Goal: Information Seeking & Learning: Check status

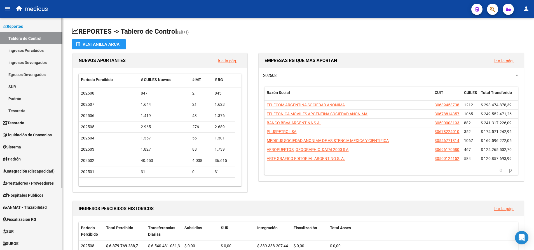
click at [27, 131] on link "Liquidación de Convenios" at bounding box center [31, 135] width 62 height 12
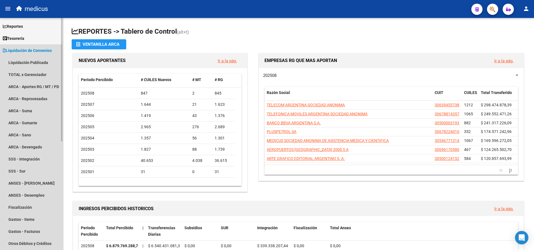
click at [29, 46] on link "Liquidación de Convenios" at bounding box center [31, 50] width 62 height 12
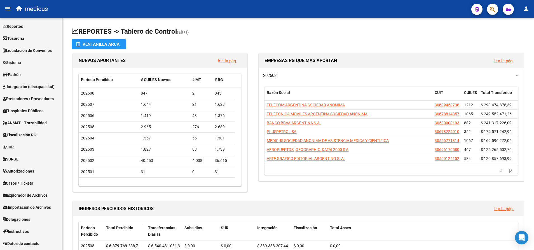
click at [21, 25] on span "Reportes" at bounding box center [13, 26] width 20 height 6
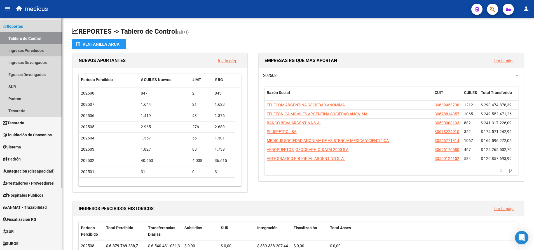
click at [35, 51] on link "Ingresos Percibidos" at bounding box center [31, 50] width 62 height 12
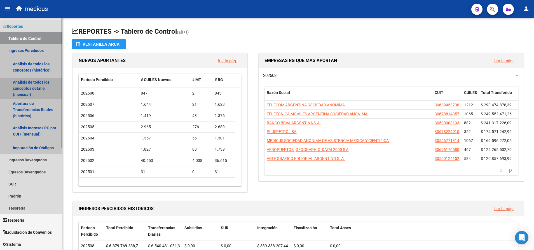
click at [27, 83] on link "Análisis de todos los conceptos detalle (mensual)" at bounding box center [31, 88] width 62 height 21
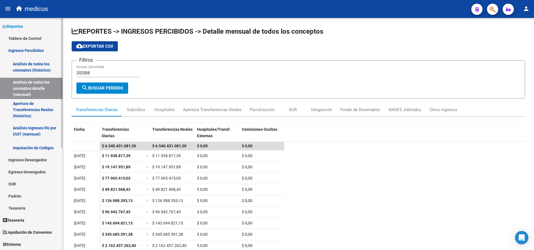
click at [43, 108] on link "Apertura de Transferencias Reales (histórico)" at bounding box center [31, 109] width 62 height 21
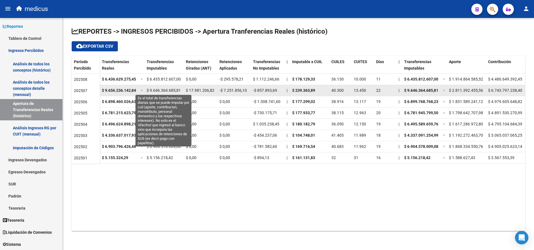
click at [158, 90] on span "$ 9.646.364.685,81" at bounding box center [164, 90] width 34 height 4
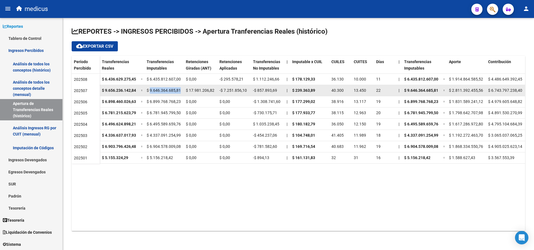
click at [158, 90] on span "$ 9.646.364.685,81" at bounding box center [164, 90] width 34 height 4
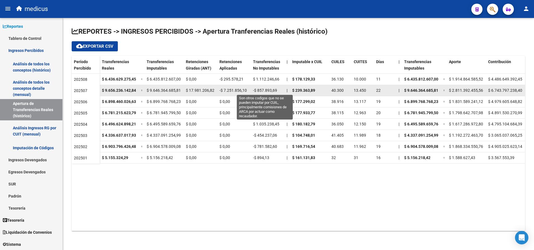
click at [264, 90] on span "-$ 857.893,69" at bounding box center [265, 90] width 24 height 4
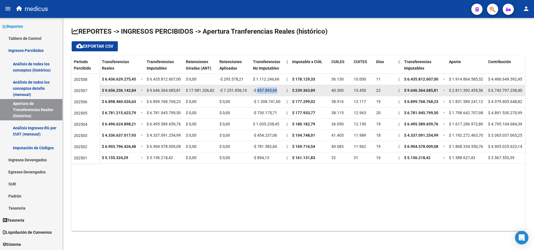
click at [264, 90] on span "-$ 857.893,69" at bounding box center [265, 90] width 24 height 4
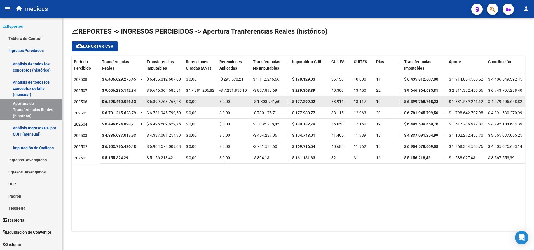
click at [265, 99] on div "-$ 1.308.741,60" at bounding box center [267, 101] width 29 height 6
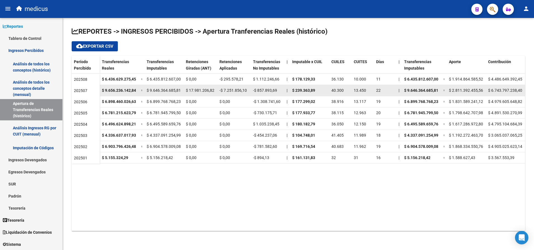
drag, startPoint x: 265, startPoint y: 99, endPoint x: 258, endPoint y: 86, distance: 14.7
click at [255, 84] on datatable-body-cell "$ 1.112.246,66" at bounding box center [268, 79] width 34 height 11
click at [268, 92] on span "-$ 857.893,69" at bounding box center [265, 90] width 24 height 4
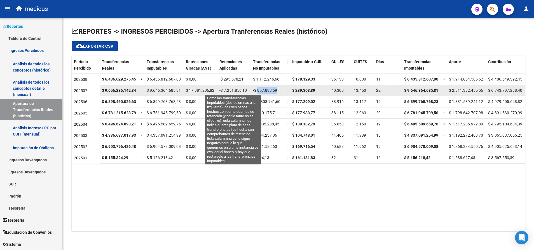
drag, startPoint x: 268, startPoint y: 92, endPoint x: 230, endPoint y: 90, distance: 37.5
click at [230, 90] on span "-$ 7.251.856,10" at bounding box center [233, 90] width 27 height 4
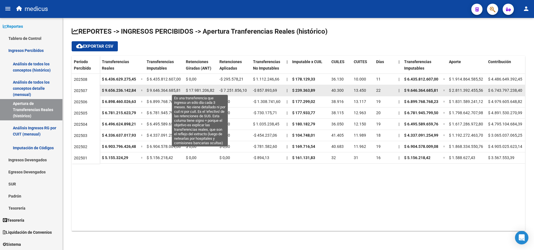
click at [199, 89] on span "$ 17.981.206,82" at bounding box center [200, 90] width 29 height 4
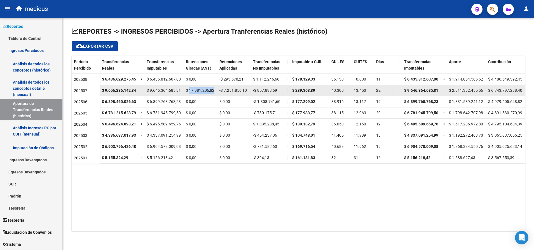
click at [199, 89] on span "$ 17.981.206,82" at bounding box center [200, 90] width 29 height 4
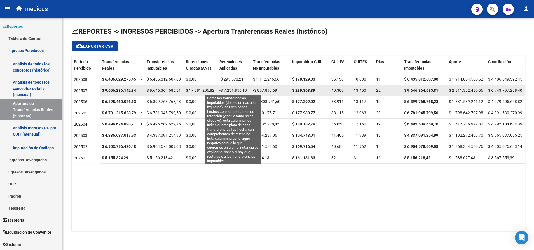
drag, startPoint x: 199, startPoint y: 89, endPoint x: 237, endPoint y: 91, distance: 38.4
click at [237, 91] on span "-$ 7.251.856,10" at bounding box center [233, 90] width 27 height 4
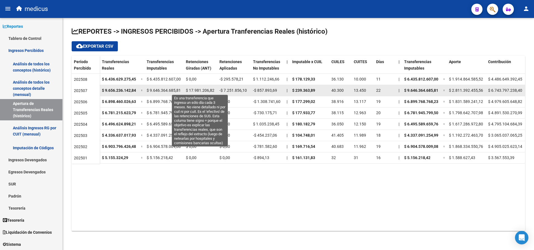
click at [198, 91] on span "$ 17.981.206,82" at bounding box center [200, 90] width 29 height 4
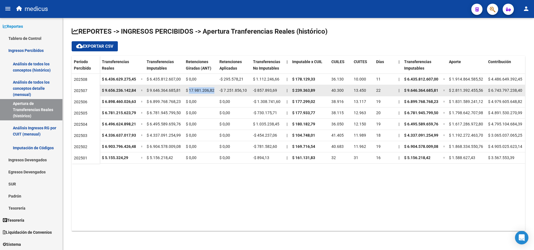
click at [198, 91] on span "$ 17.981.206,82" at bounding box center [200, 90] width 29 height 4
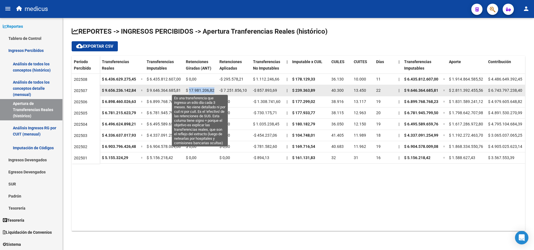
click at [194, 89] on span "$ 17.981.206,82" at bounding box center [200, 90] width 29 height 4
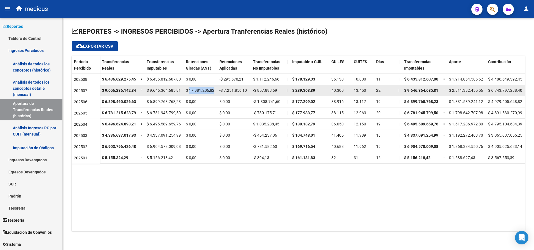
click at [194, 89] on span "$ 17.981.206,82" at bounding box center [200, 90] width 29 height 4
click at [234, 86] on datatable-body-cell "-$ 7.251.856,10" at bounding box center [234, 90] width 34 height 11
click at [238, 88] on span "-$ 7.251.856,10" at bounding box center [233, 90] width 27 height 4
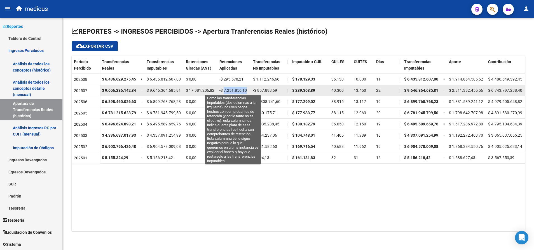
click at [238, 88] on span "-$ 7.251.856,10" at bounding box center [233, 90] width 27 height 4
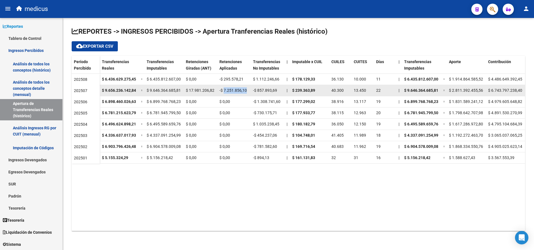
drag, startPoint x: 238, startPoint y: 88, endPoint x: 195, endPoint y: 89, distance: 43.1
click at [195, 89] on span "$ 17.981.206,82" at bounding box center [200, 90] width 29 height 4
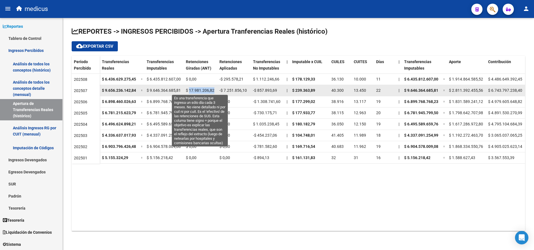
click at [195, 89] on span "$ 17.981.206,82" at bounding box center [200, 90] width 29 height 4
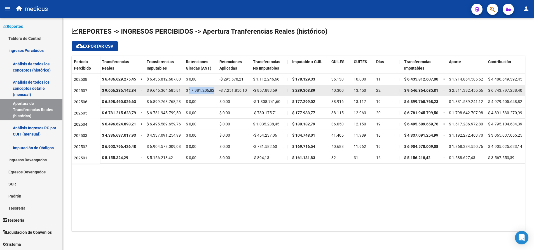
drag, startPoint x: 195, startPoint y: 89, endPoint x: 238, endPoint y: 89, distance: 42.3
click at [238, 89] on span "-$ 7.251.856,10" at bounding box center [233, 90] width 27 height 4
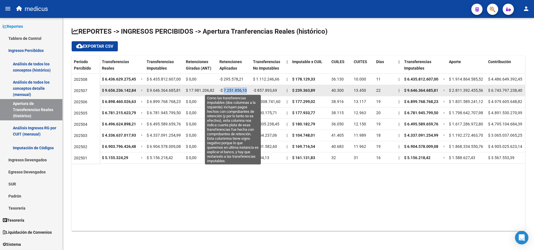
click at [238, 89] on span "-$ 7.251.856,10" at bounding box center [233, 90] width 27 height 4
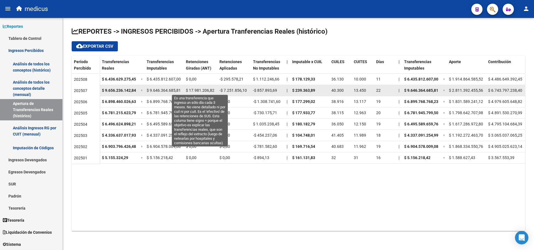
click at [205, 88] on span "$ 17.981.206,82" at bounding box center [200, 90] width 29 height 4
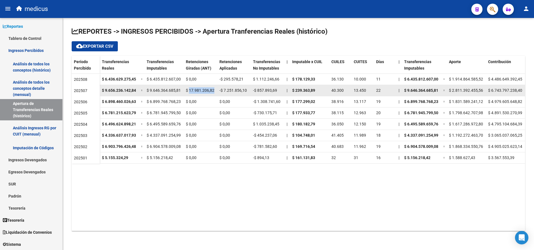
click at [205, 87] on div "$ 17.981.206,82" at bounding box center [200, 90] width 29 height 6
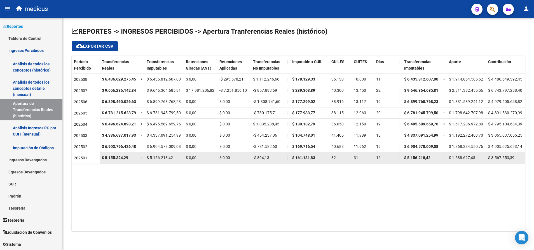
click at [82, 156] on span "202501" at bounding box center [80, 157] width 13 height 4
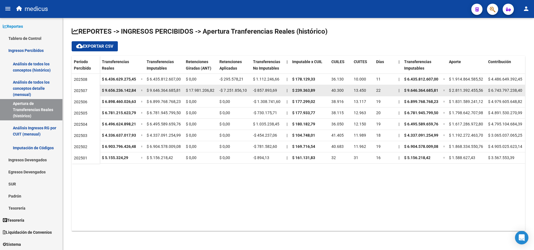
click at [202, 91] on span "$ 17.981.206,82" at bounding box center [200, 90] width 29 height 4
click at [236, 87] on datatable-body-cell "-$ 7.251.856,10" at bounding box center [234, 90] width 34 height 11
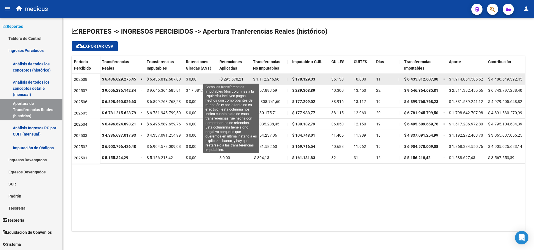
click at [236, 77] on span "-$ 295.578,21" at bounding box center [232, 79] width 24 height 4
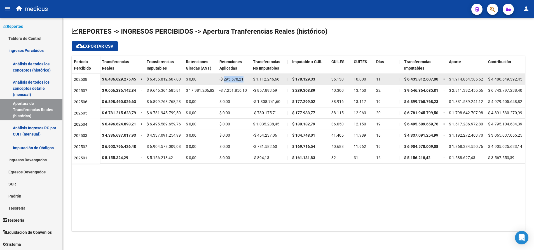
click at [236, 77] on span "-$ 295.578,21" at bounding box center [232, 79] width 24 height 4
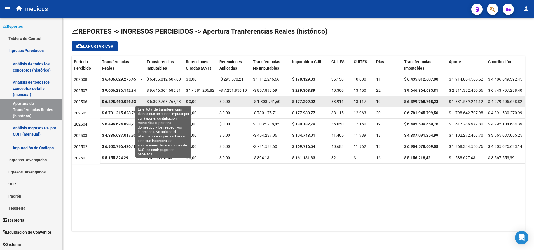
click at [171, 99] on span "$ 6.899.768.768,23" at bounding box center [164, 101] width 34 height 4
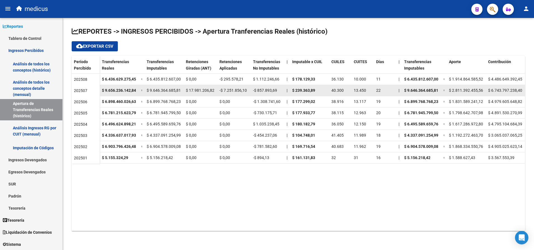
click at [199, 86] on datatable-body-cell "$ 17.981.206,82" at bounding box center [201, 90] width 34 height 11
drag, startPoint x: 199, startPoint y: 86, endPoint x: 202, endPoint y: 89, distance: 4.0
click at [202, 89] on span "$ 17.981.206,82" at bounding box center [200, 90] width 29 height 4
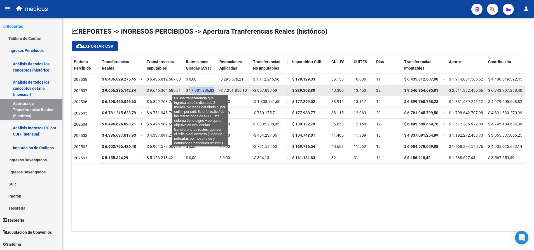
click at [202, 89] on span "$ 17.981.206,82" at bounding box center [200, 90] width 29 height 4
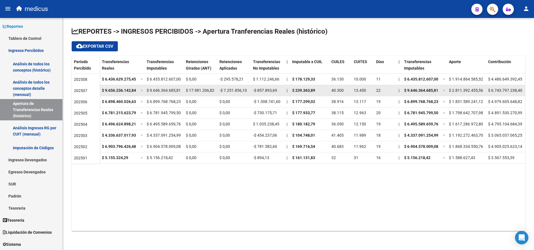
drag, startPoint x: 202, startPoint y: 89, endPoint x: 233, endPoint y: 90, distance: 31.4
click at [233, 90] on span "-$ 7.251.856,10" at bounding box center [233, 90] width 27 height 4
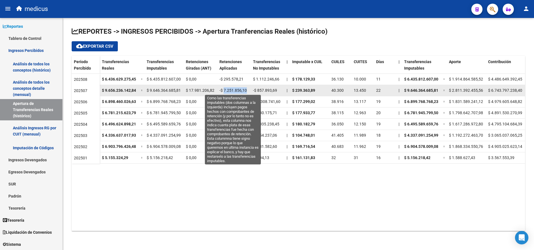
click at [233, 90] on span "-$ 7.251.856,10" at bounding box center [233, 90] width 27 height 4
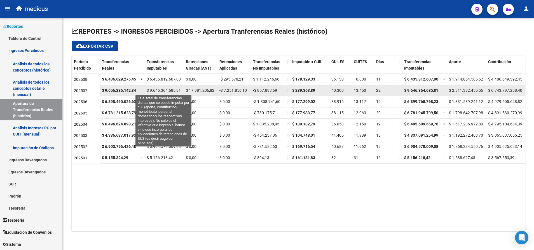
click at [163, 91] on span "$ 9.646.364.685,81" at bounding box center [164, 90] width 34 height 4
click at [163, 92] on span "$ 9.646.364.685,81" at bounding box center [164, 90] width 34 height 4
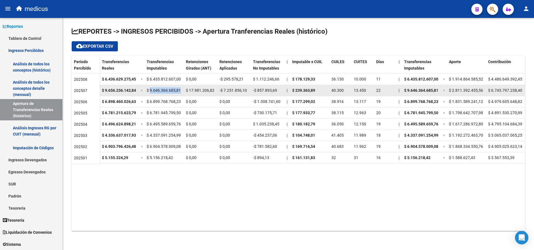
drag, startPoint x: 163, startPoint y: 92, endPoint x: 230, endPoint y: 91, distance: 66.9
click at [230, 91] on span "-$ 7.251.856,10" at bounding box center [233, 90] width 27 height 4
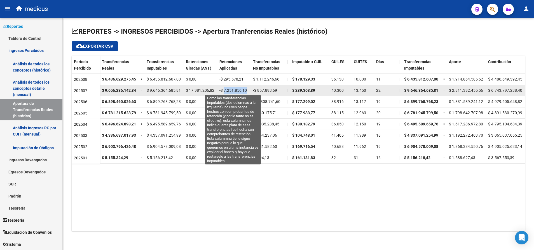
click at [230, 91] on span "-$ 7.251.856,10" at bounding box center [233, 90] width 27 height 4
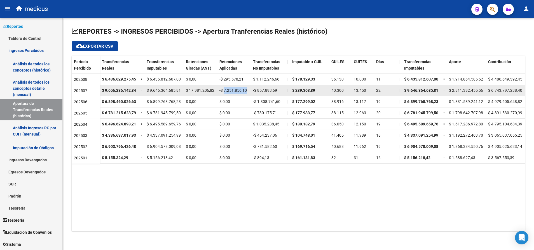
drag, startPoint x: 230, startPoint y: 91, endPoint x: 197, endPoint y: 93, distance: 32.5
click at [197, 93] on div "$ 17.981.206,82" at bounding box center [200, 90] width 29 height 6
drag, startPoint x: 197, startPoint y: 93, endPoint x: 193, endPoint y: 88, distance: 6.3
click at [193, 88] on span "$ 17.981.206,82" at bounding box center [200, 90] width 29 height 4
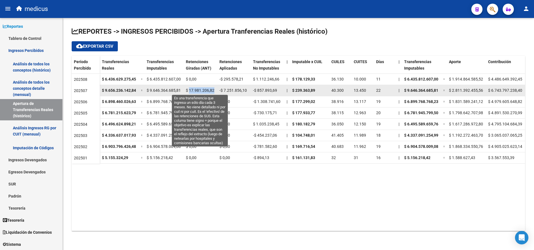
click at [193, 88] on span "$ 17.981.206,82" at bounding box center [200, 90] width 29 height 4
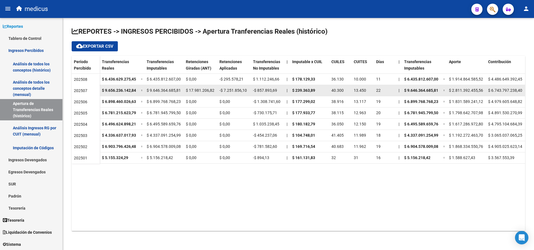
drag, startPoint x: 193, startPoint y: 88, endPoint x: 230, endPoint y: 89, distance: 37.3
click at [230, 89] on span "-$ 7.251.856,10" at bounding box center [233, 90] width 27 height 4
click at [207, 93] on div "$ 17.981.206,82" at bounding box center [200, 90] width 29 height 6
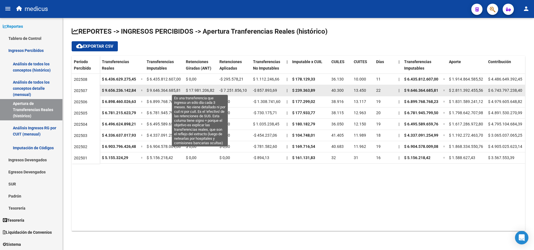
click at [196, 89] on span "$ 17.981.206,82" at bounding box center [200, 90] width 29 height 4
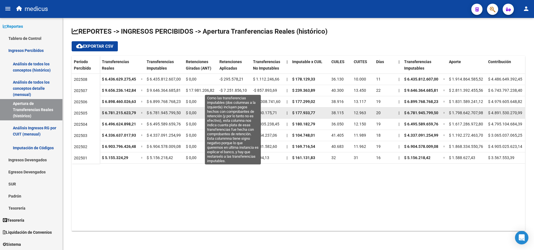
drag, startPoint x: 234, startPoint y: 88, endPoint x: 228, endPoint y: 110, distance: 22.8
click at [234, 88] on span "-$ 7.251.856,10" at bounding box center [233, 90] width 27 height 4
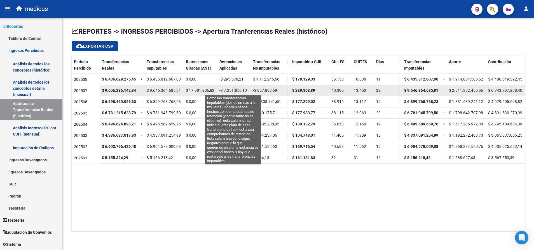
click at [234, 90] on span "-$ 7.251.856,10" at bounding box center [233, 90] width 27 height 4
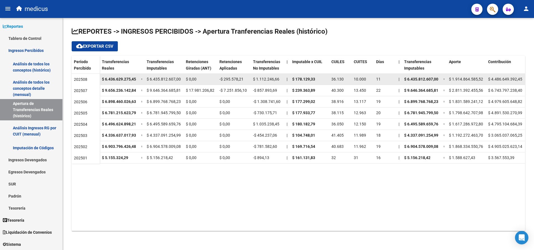
drag, startPoint x: 234, startPoint y: 90, endPoint x: 234, endPoint y: 76, distance: 13.2
click at [234, 76] on datatable-body-cell "-$ 295.578,21" at bounding box center [234, 79] width 34 height 11
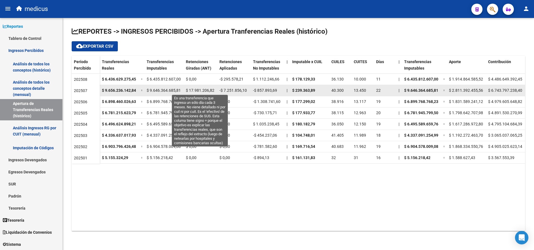
click at [208, 89] on span "$ 17.981.206,82" at bounding box center [200, 90] width 29 height 4
click at [208, 90] on span "$ 17.981.206,82" at bounding box center [200, 90] width 29 height 4
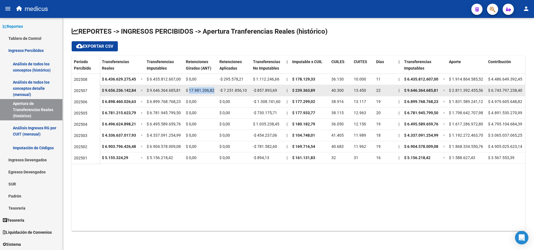
drag, startPoint x: 208, startPoint y: 90, endPoint x: 200, endPoint y: 90, distance: 8.4
click at [200, 90] on span "$ 17.981.206,82" at bounding box center [200, 90] width 29 height 4
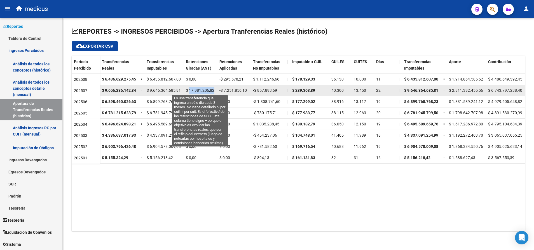
click at [200, 91] on span "$ 17.981.206,82" at bounding box center [200, 90] width 29 height 4
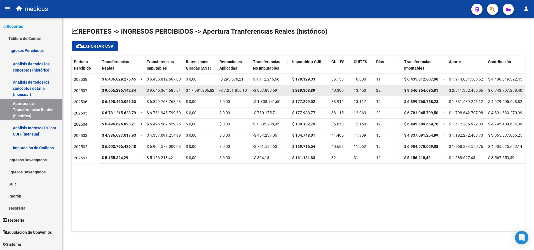
drag, startPoint x: 200, startPoint y: 91, endPoint x: 237, endPoint y: 87, distance: 37.4
click at [237, 87] on datatable-body-cell "-$ 7.251.856,10" at bounding box center [234, 90] width 34 height 11
click at [237, 87] on div "-$ 7.251.856,10" at bounding box center [234, 90] width 29 height 6
click at [207, 87] on datatable-body-cell "$ 17.981.206,82" at bounding box center [201, 90] width 34 height 11
click at [208, 87] on datatable-body-cell "$ 17.981.206,82" at bounding box center [201, 90] width 34 height 11
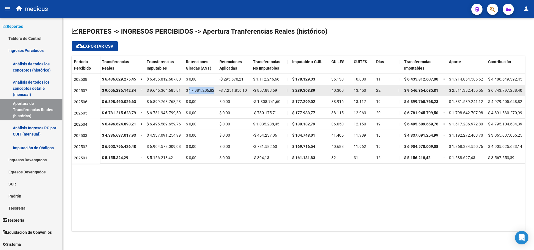
drag, startPoint x: 208, startPoint y: 87, endPoint x: 198, endPoint y: 90, distance: 9.9
click at [198, 90] on span "$ 17.981.206,82" at bounding box center [200, 90] width 29 height 4
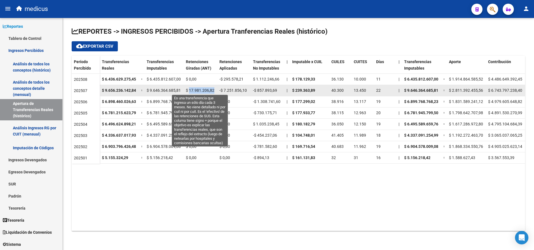
click at [198, 90] on span "$ 17.981.206,82" at bounding box center [200, 90] width 29 height 4
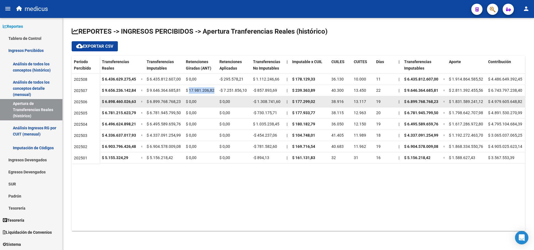
drag, startPoint x: 198, startPoint y: 90, endPoint x: 198, endPoint y: 104, distance: 14.0
click at [198, 104] on div "$ 0,00" at bounding box center [200, 101] width 29 height 6
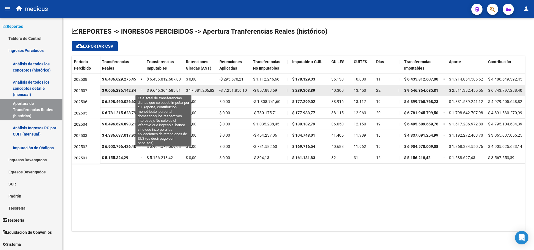
click at [167, 90] on span "$ 9.646.364.685,81" at bounding box center [164, 90] width 34 height 4
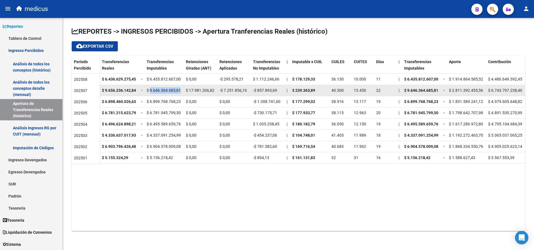
click at [167, 90] on span "$ 9.646.364.685,81" at bounding box center [164, 90] width 34 height 4
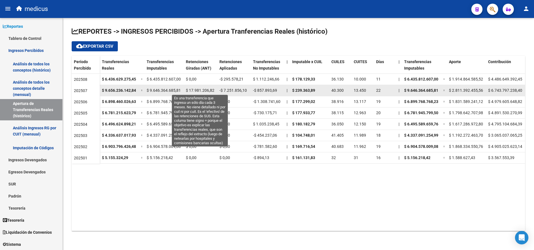
click at [204, 90] on span "$ 17.981.206,82" at bounding box center [200, 90] width 29 height 4
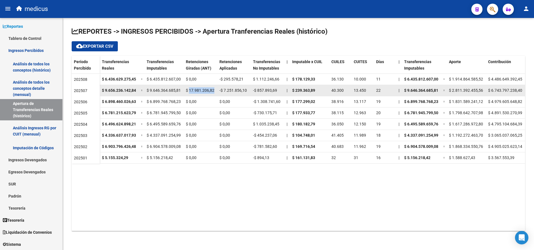
drag, startPoint x: 204, startPoint y: 90, endPoint x: 157, endPoint y: 87, distance: 46.6
click at [152, 83] on datatable-body-cell "$ 6.435.812.607,00" at bounding box center [164, 79] width 39 height 11
click at [158, 87] on datatable-body-cell "$ 9.646.364.685,81" at bounding box center [164, 90] width 39 height 11
click at [158, 87] on div "$ 9.646.364.685,81" at bounding box center [164, 90] width 35 height 6
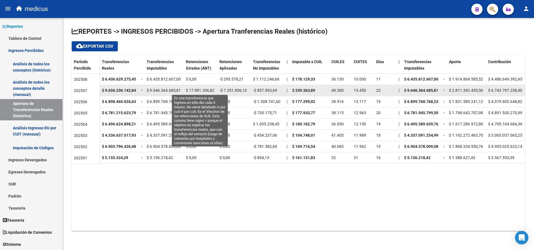
click at [201, 91] on span "$ 17.981.206,82" at bounding box center [200, 90] width 29 height 4
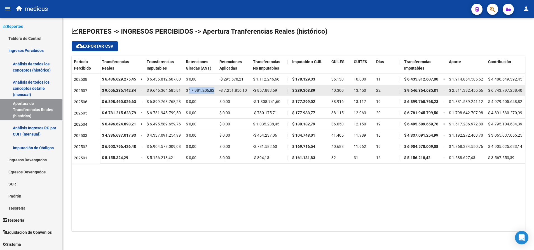
click at [201, 91] on span "$ 17.981.206,82" at bounding box center [200, 90] width 29 height 4
drag, startPoint x: 201, startPoint y: 91, endPoint x: 170, endPoint y: 92, distance: 31.7
click at [170, 92] on span "$ 9.646.364.685,81" at bounding box center [164, 90] width 34 height 4
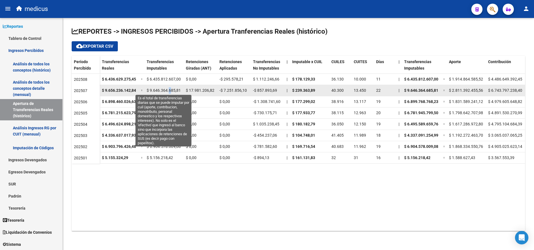
click at [170, 92] on span "$ 9.646.364.685,81" at bounding box center [164, 90] width 34 height 4
drag, startPoint x: 170, startPoint y: 92, endPoint x: 206, endPoint y: 90, distance: 36.7
click at [206, 90] on span "$ 17.981.206,82" at bounding box center [200, 90] width 29 height 4
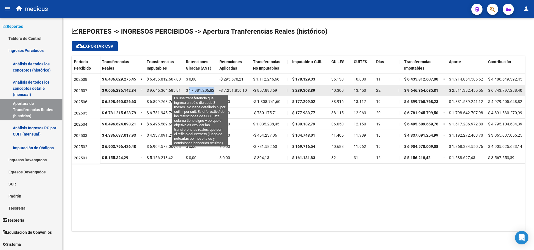
click at [207, 90] on span "$ 17.981.206,82" at bounding box center [200, 90] width 29 height 4
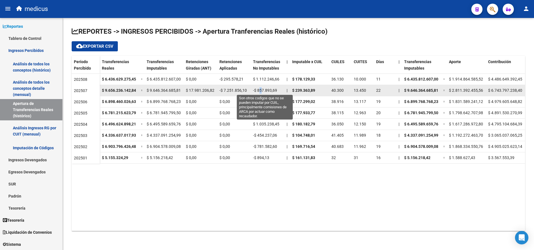
drag, startPoint x: 207, startPoint y: 90, endPoint x: 262, endPoint y: 92, distance: 55.5
click at [262, 92] on span "-$ 857.893,69" at bounding box center [265, 90] width 24 height 4
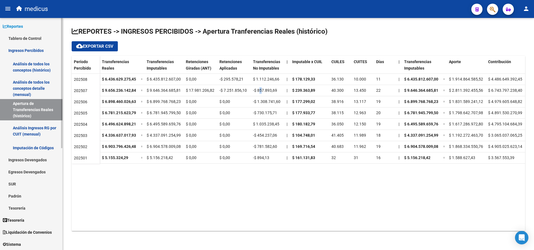
click at [30, 146] on link "Imputación de Códigos" at bounding box center [31, 147] width 62 height 12
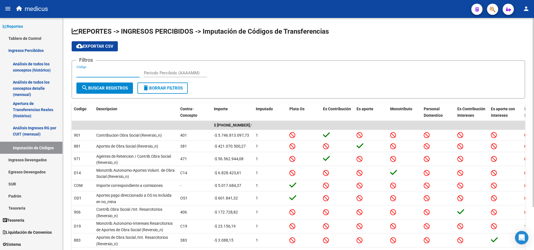
click at [122, 75] on input "Código" at bounding box center [107, 72] width 63 height 5
type input "o"
type input "O"
click at [118, 90] on span "search Buscar Registros" at bounding box center [105, 87] width 46 height 5
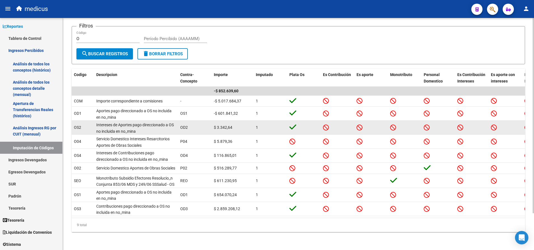
scroll to position [44, 0]
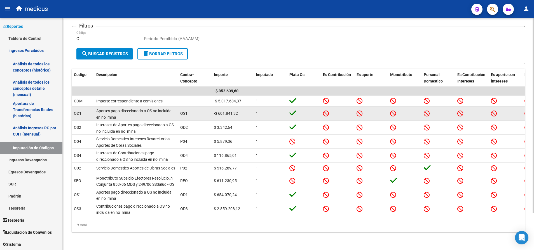
click at [230, 111] on span "-$ 601.841,32" at bounding box center [226, 113] width 24 height 4
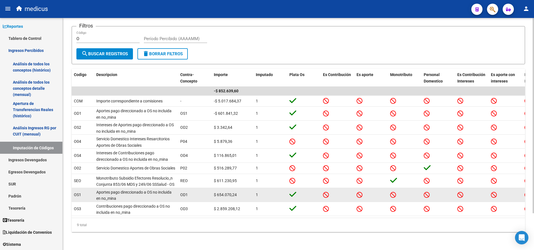
click at [229, 192] on span "$ 654.070,24" at bounding box center [225, 194] width 23 height 4
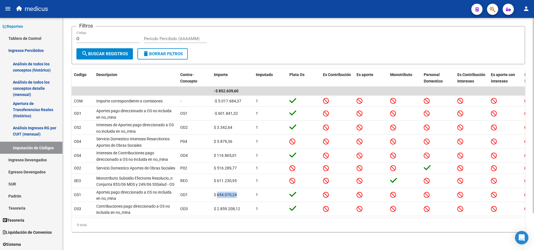
drag, startPoint x: 321, startPoint y: 218, endPoint x: 373, endPoint y: 215, distance: 51.9
click at [373, 215] on div "Codigo Descripcion Contra-Concepto Importe Imputado Plata Os Es Contribución Es…" at bounding box center [299, 150] width 454 height 163
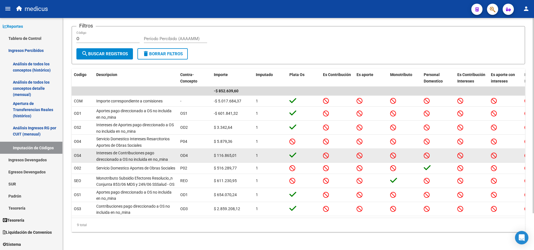
click at [124, 150] on div "Intereses de Contribuciones pago direccionado a OS no incluida en no_mina" at bounding box center [136, 156] width 80 height 12
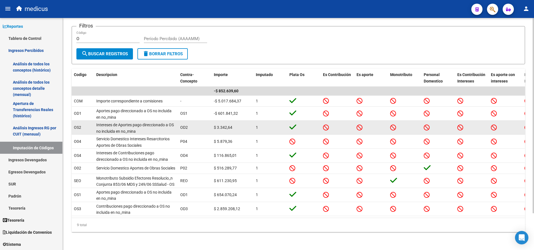
drag, startPoint x: 124, startPoint y: 140, endPoint x: 121, endPoint y: 115, distance: 25.6
click at [121, 122] on span "Intereses de Aportes pago direccionado a OS no incluida en no_mina" at bounding box center [135, 127] width 78 height 11
click at [122, 122] on span "Intereses de Aportes pago direccionado a OS no incluida en no_mina" at bounding box center [135, 127] width 78 height 11
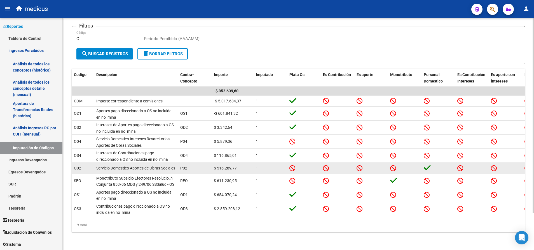
drag, startPoint x: 122, startPoint y: 115, endPoint x: 125, endPoint y: 163, distance: 48.3
click at [125, 165] on div "Servicio Domestico Aportes de Obras Sociales" at bounding box center [136, 168] width 80 height 6
click at [119, 166] on span "Servicio Domestico Aportes de Obras Sociales" at bounding box center [135, 168] width 79 height 4
click at [120, 166] on span "Servicio Domestico Aportes de Obras Sociales" at bounding box center [135, 168] width 79 height 4
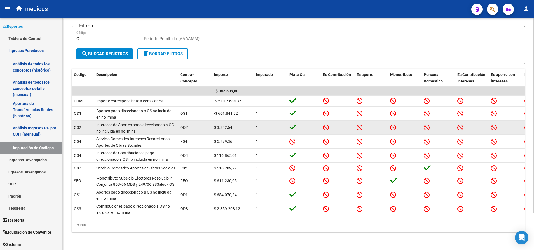
click at [117, 122] on div "Intereses de Aportes pago direccionado a OS no incluida en no_mina" at bounding box center [136, 128] width 80 height 12
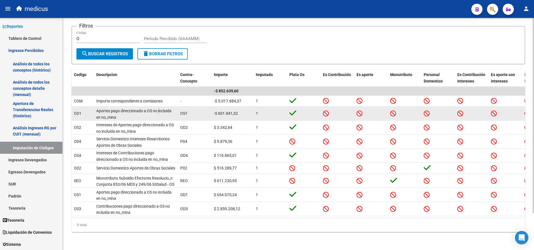
click at [159, 108] on span "Aportes pago direccionado a OS no incluida en no_mina" at bounding box center [133, 113] width 75 height 11
drag, startPoint x: 154, startPoint y: 99, endPoint x: 177, endPoint y: 111, distance: 25.3
click at [177, 111] on datatable-body-cell "Aportes pago direccionado a OS no incluida en no_mina" at bounding box center [136, 113] width 84 height 14
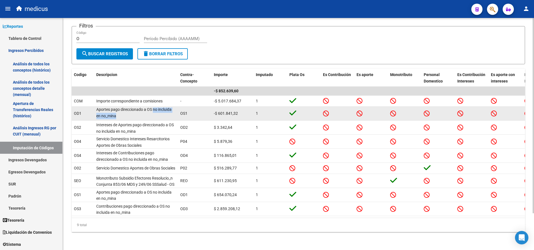
click at [159, 107] on span "Aportes pago direccionado a OS no incluida en no_mina" at bounding box center [133, 112] width 75 height 11
click at [145, 108] on span "Aportes pago direccionado a OS no incluida en no_mina" at bounding box center [133, 113] width 75 height 11
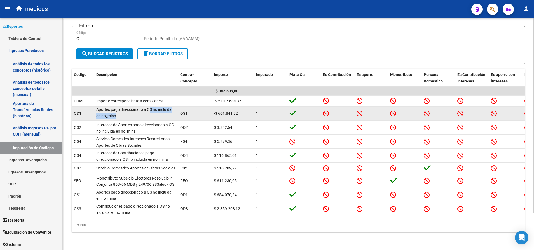
drag, startPoint x: 151, startPoint y: 100, endPoint x: 165, endPoint y: 106, distance: 15.2
click at [165, 107] on div "Aportes pago direccionado a OS no incluida en no_mina" at bounding box center [136, 113] width 80 height 12
drag, startPoint x: 165, startPoint y: 106, endPoint x: 161, endPoint y: 104, distance: 4.9
click at [161, 107] on div "Aportes pago direccionado a OS no incluida en no_mina" at bounding box center [136, 113] width 80 height 12
click at [154, 107] on span "Aportes pago direccionado a OS no incluida en no_mina" at bounding box center [133, 112] width 75 height 11
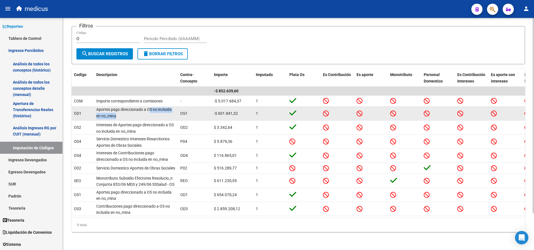
click at [161, 107] on span "Aportes pago direccionado a OS no incluida en no_mina" at bounding box center [133, 112] width 75 height 11
drag, startPoint x: 159, startPoint y: 101, endPoint x: 159, endPoint y: 99, distance: 2.8
click at [159, 107] on span "Aportes pago direccionado a OS no incluida en no_mina" at bounding box center [133, 112] width 75 height 11
drag, startPoint x: 159, startPoint y: 99, endPoint x: 169, endPoint y: 107, distance: 12.7
click at [169, 107] on div "Aportes pago direccionado a OS no incluida en no_mina" at bounding box center [136, 113] width 80 height 12
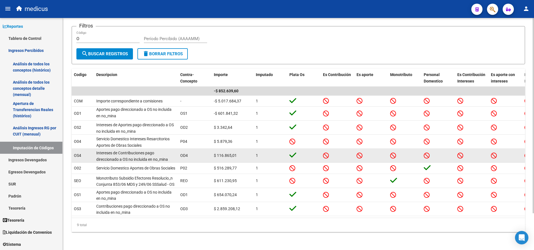
click at [222, 153] on span "$ 116.865,01" at bounding box center [225, 155] width 23 height 4
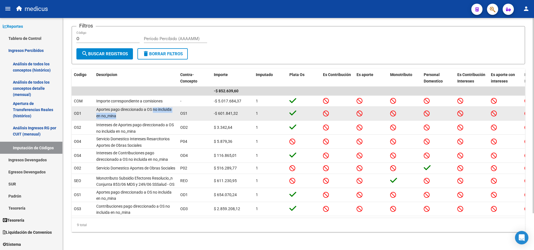
drag, startPoint x: 154, startPoint y: 99, endPoint x: 175, endPoint y: 108, distance: 22.8
click at [175, 108] on div "Aportes pago direccionado a OS no incluida en no_mina" at bounding box center [136, 113] width 80 height 12
drag, startPoint x: 175, startPoint y: 108, endPoint x: 165, endPoint y: 107, distance: 9.8
click at [165, 107] on div "Aportes pago direccionado a OS no incluida en no_mina" at bounding box center [136, 113] width 80 height 12
click at [162, 107] on span "Aportes pago direccionado a OS no incluida en no_mina" at bounding box center [133, 112] width 75 height 11
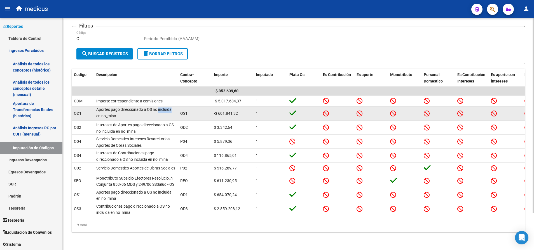
scroll to position [0, 0]
click at [162, 108] on span "Aportes pago direccionado a OS no incluida en no_mina" at bounding box center [133, 113] width 75 height 11
drag, startPoint x: 162, startPoint y: 102, endPoint x: 155, endPoint y: 100, distance: 7.2
click at [155, 108] on span "Aportes pago direccionado a OS no incluida en no_mina" at bounding box center [133, 113] width 75 height 11
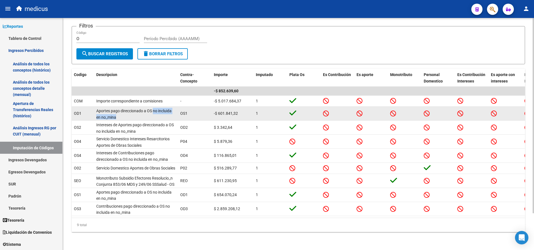
scroll to position [0, 0]
drag, startPoint x: 154, startPoint y: 99, endPoint x: 168, endPoint y: 107, distance: 16.3
click at [168, 107] on div "Aportes pago direccionado a OS no incluida en no_mina" at bounding box center [136, 113] width 80 height 12
click at [165, 107] on span "Aportes pago direccionado a OS no incluida en no_mina" at bounding box center [133, 112] width 75 height 11
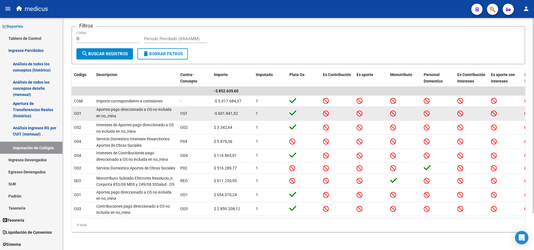
click at [77, 111] on span "OD1" at bounding box center [78, 113] width 8 height 4
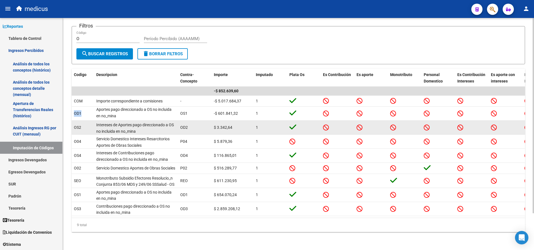
drag, startPoint x: 77, startPoint y: 104, endPoint x: 76, endPoint y: 117, distance: 13.0
click at [76, 125] on span "OS2" at bounding box center [77, 127] width 7 height 4
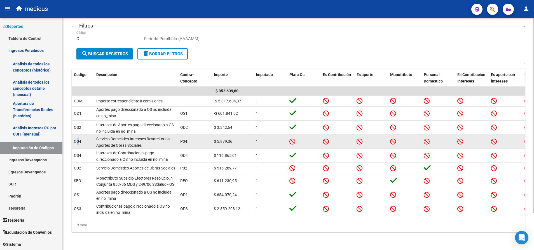
drag, startPoint x: 76, startPoint y: 117, endPoint x: 78, endPoint y: 134, distance: 17.0
click at [78, 139] on span "O04" at bounding box center [77, 141] width 7 height 4
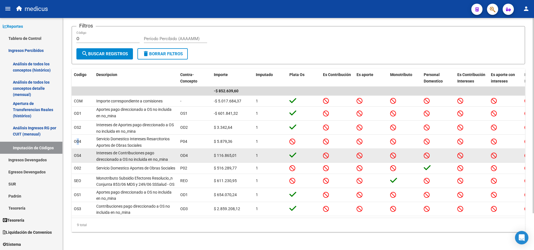
drag, startPoint x: 78, startPoint y: 134, endPoint x: 80, endPoint y: 145, distance: 10.8
click at [80, 153] on span "OS4" at bounding box center [77, 155] width 7 height 4
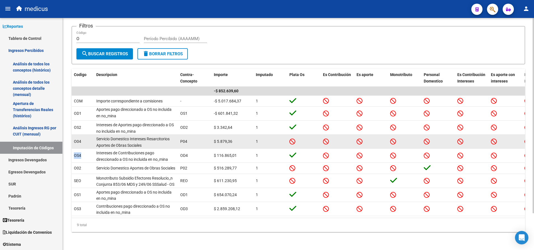
drag, startPoint x: 80, startPoint y: 145, endPoint x: 77, endPoint y: 129, distance: 15.3
click at [77, 134] on datatable-body-cell "O04" at bounding box center [83, 141] width 22 height 14
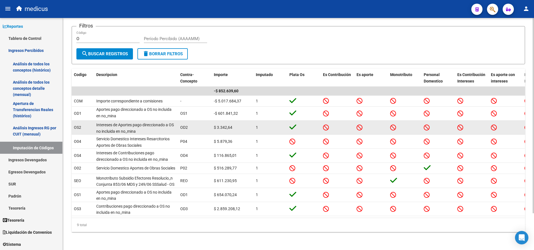
drag, startPoint x: 72, startPoint y: 113, endPoint x: 76, endPoint y: 116, distance: 4.6
click at [73, 120] on datatable-body-cell "OS2" at bounding box center [83, 127] width 22 height 14
click at [78, 125] on span "OS2" at bounding box center [77, 127] width 7 height 4
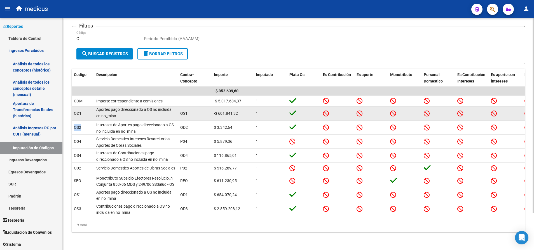
drag, startPoint x: 78, startPoint y: 118, endPoint x: 76, endPoint y: 103, distance: 15.2
click at [77, 111] on span "OD1" at bounding box center [78, 113] width 8 height 4
click at [76, 111] on span "OD1" at bounding box center [78, 113] width 8 height 4
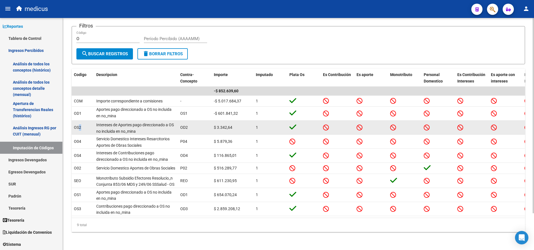
drag, startPoint x: 76, startPoint y: 102, endPoint x: 80, endPoint y: 118, distance: 16.1
click at [80, 125] on span "OS2" at bounding box center [77, 127] width 7 height 4
click at [78, 125] on span "OS2" at bounding box center [77, 127] width 7 height 4
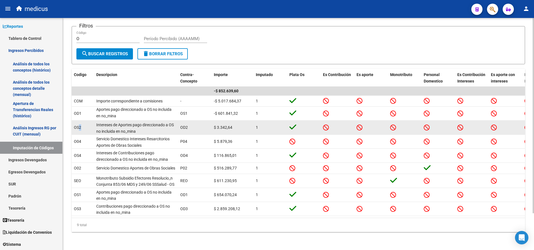
click at [78, 125] on span "OS2" at bounding box center [77, 127] width 7 height 4
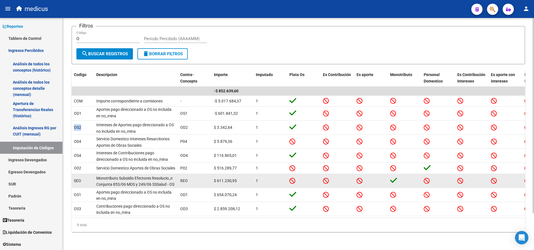
scroll to position [44, 0]
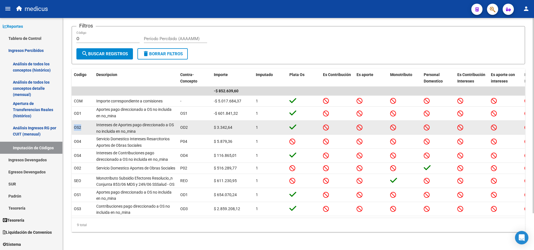
click at [76, 125] on span "OS2" at bounding box center [77, 127] width 7 height 4
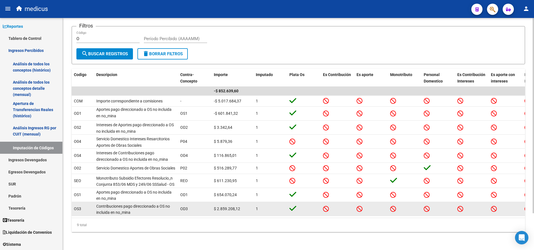
click at [222, 206] on span "$ 2.859.208,12" at bounding box center [227, 208] width 26 height 4
click at [224, 206] on datatable-body-cell "$ 2.859.208,12" at bounding box center [233, 209] width 42 height 14
drag, startPoint x: 224, startPoint y: 206, endPoint x: 222, endPoint y: 203, distance: 3.2
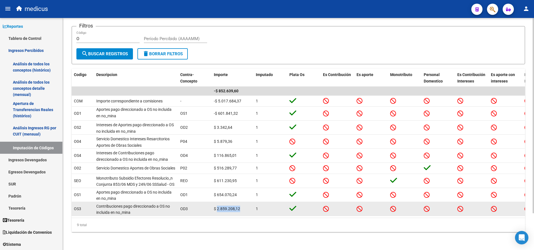
click at [222, 206] on span "$ 2.859.208,12" at bounding box center [227, 208] width 26 height 4
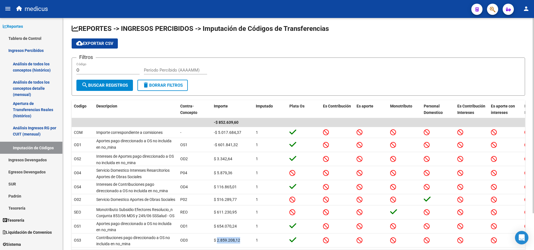
scroll to position [2, 0]
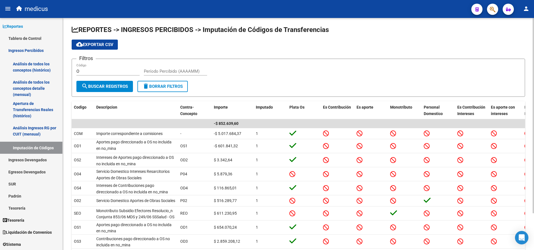
click at [188, 69] on input "Período Percibido (AAAAMM)" at bounding box center [175, 71] width 63 height 5
type input "202507"
click at [119, 83] on button "search Buscar Registros" at bounding box center [104, 86] width 57 height 11
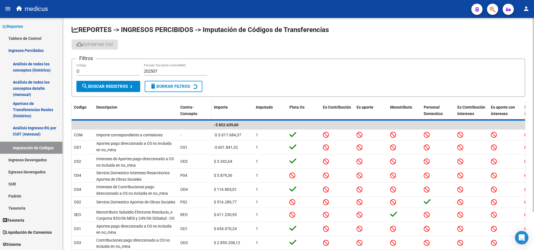
scroll to position [0, 0]
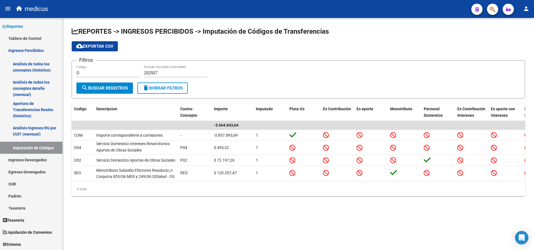
click at [165, 87] on span "delete Borrar Filtros" at bounding box center [163, 87] width 40 height 5
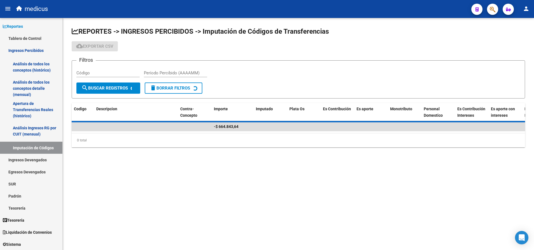
click at [107, 73] on input "Código" at bounding box center [107, 72] width 63 height 5
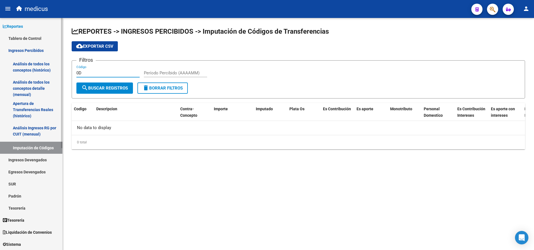
drag, startPoint x: 107, startPoint y: 73, endPoint x: 6, endPoint y: 98, distance: 103.8
click at [6, 98] on mat-sidenav-container "Firma Express Reportes Tablero de Control Ingresos Percibidos Análisis de todos…" at bounding box center [267, 134] width 534 height 232
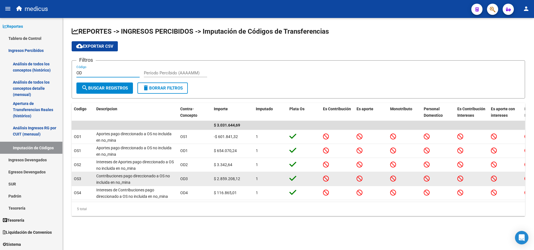
type input "OD"
click at [219, 178] on span "$ 2.859.208,12" at bounding box center [227, 178] width 26 height 4
drag, startPoint x: 219, startPoint y: 178, endPoint x: 229, endPoint y: 177, distance: 9.8
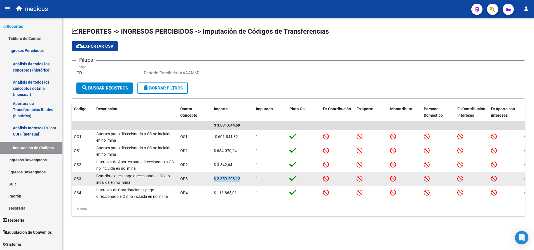
click at [229, 177] on span "$ 2.859.208,12" at bounding box center [227, 178] width 26 height 4
click at [228, 177] on span "$ 2.859.208,12" at bounding box center [227, 178] width 26 height 4
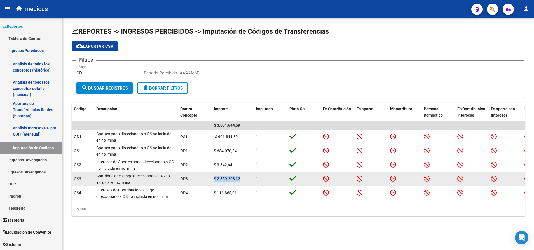
click at [228, 180] on span "$ 2.859.208,12" at bounding box center [227, 178] width 26 height 4
drag, startPoint x: 228, startPoint y: 180, endPoint x: 225, endPoint y: 178, distance: 3.6
click at [225, 178] on span "$ 2.859.208,12" at bounding box center [227, 178] width 26 height 4
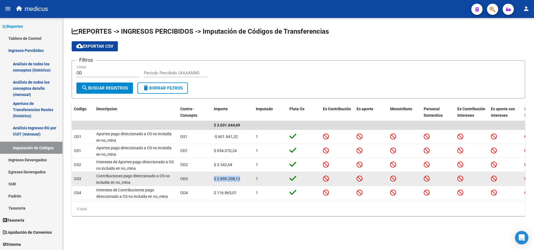
click at [225, 178] on span "$ 2.859.208,12" at bounding box center [227, 178] width 26 height 4
drag, startPoint x: 114, startPoint y: 174, endPoint x: 292, endPoint y: 174, distance: 178.1
click at [292, 174] on div "OS3 Contribuciones pago direccionado a OS no incluida en no_mina OD3 $ 2.859.20…" at bounding box center [369, 179] width 594 height 14
click at [233, 177] on span "$ 2.859.208,12" at bounding box center [227, 178] width 26 height 4
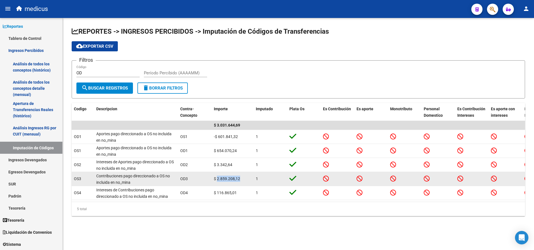
click at [233, 178] on span "$ 2.859.208,12" at bounding box center [227, 178] width 26 height 4
click at [233, 177] on span "$ 2.859.208,12" at bounding box center [227, 178] width 26 height 4
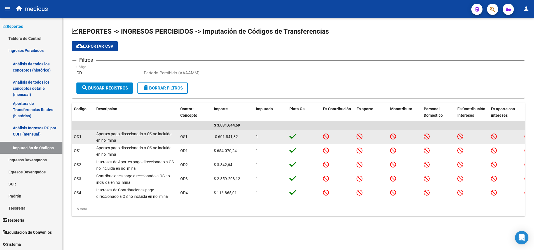
drag, startPoint x: 233, startPoint y: 177, endPoint x: 221, endPoint y: 135, distance: 43.7
click at [221, 135] on span "-$ 601.841,32" at bounding box center [226, 136] width 24 height 4
click at [222, 135] on span "-$ 601.841,32" at bounding box center [226, 136] width 24 height 4
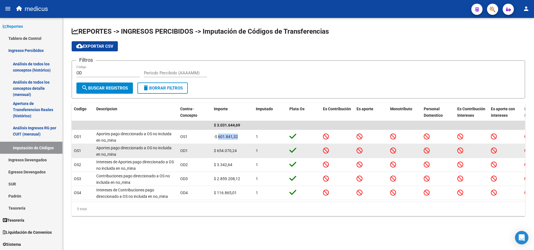
drag, startPoint x: 222, startPoint y: 134, endPoint x: 226, endPoint y: 148, distance: 14.6
click at [226, 148] on span "$ 654.070,24" at bounding box center [225, 150] width 23 height 4
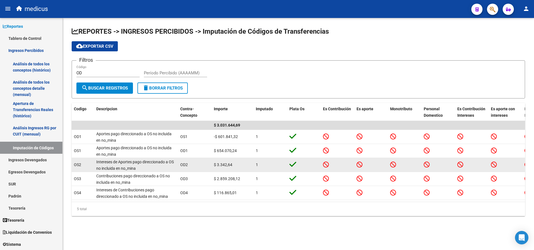
drag, startPoint x: 226, startPoint y: 148, endPoint x: 219, endPoint y: 164, distance: 16.8
click at [219, 164] on span "$ 3.342,64" at bounding box center [223, 164] width 18 height 4
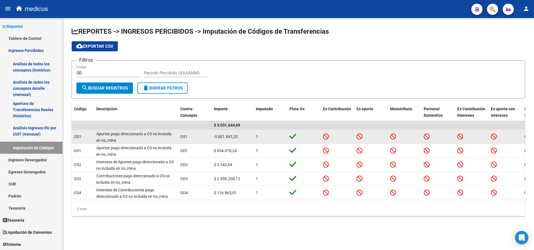
click at [79, 134] on div "OD1" at bounding box center [83, 136] width 18 height 6
click at [220, 134] on span "-$ 601.841,32" at bounding box center [226, 136] width 24 height 4
drag, startPoint x: 220, startPoint y: 134, endPoint x: 217, endPoint y: 136, distance: 3.0
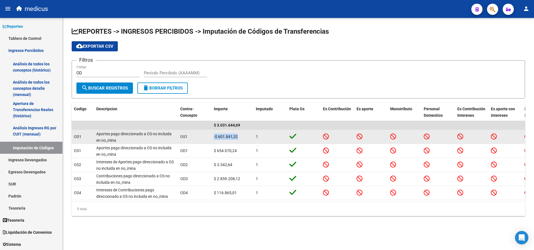
click at [218, 136] on span "-$ 601.841,32" at bounding box center [226, 136] width 24 height 4
click at [217, 136] on span "-$ 601.841,32" at bounding box center [226, 136] width 24 height 4
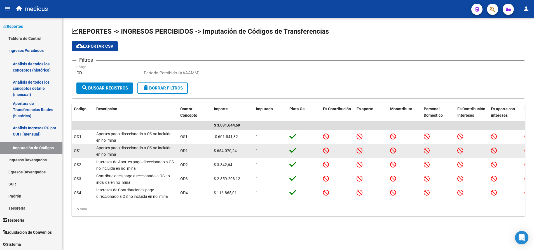
click at [222, 151] on span "$ 654.070,24" at bounding box center [225, 150] width 23 height 4
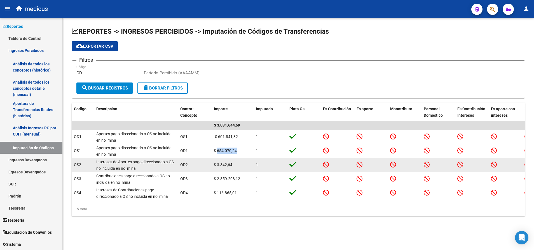
drag, startPoint x: 222, startPoint y: 151, endPoint x: 232, endPoint y: 159, distance: 12.9
click at [229, 156] on datatable-body-cell "$ 654.070,24" at bounding box center [233, 151] width 42 height 14
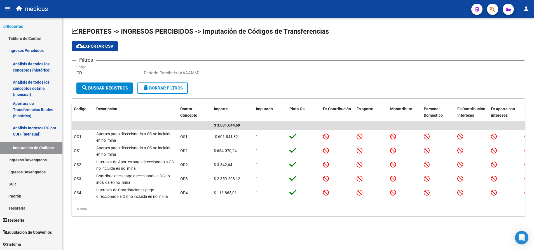
drag, startPoint x: 82, startPoint y: 71, endPoint x: 225, endPoint y: 89, distance: 145.1
click at [94, 73] on input "OD" at bounding box center [107, 72] width 63 height 5
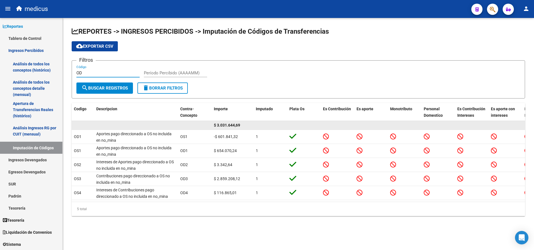
click at [229, 125] on span "$ 3.031.644,69" at bounding box center [227, 125] width 26 height 4
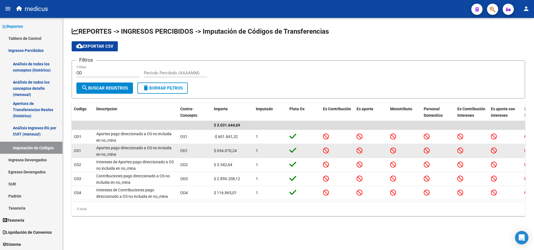
drag, startPoint x: 229, startPoint y: 125, endPoint x: 231, endPoint y: 147, distance: 21.7
click at [231, 147] on datatable-body-cell "$ 654.070,24" at bounding box center [233, 151] width 42 height 14
click at [231, 147] on div "$ 654.070,24" at bounding box center [233, 150] width 38 height 6
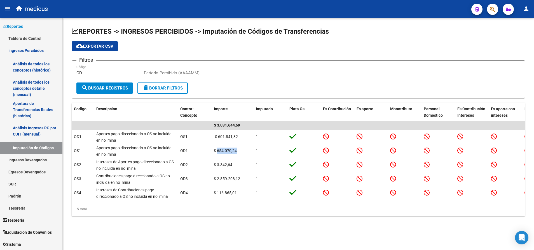
click at [429, 216] on div "5 total" at bounding box center [299, 209] width 454 height 14
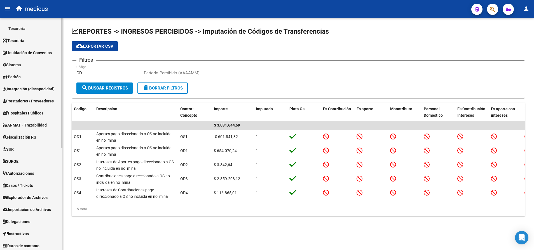
scroll to position [181, 0]
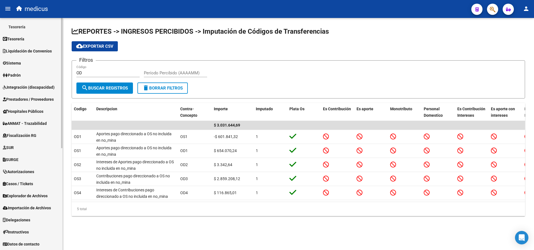
click at [29, 195] on span "Explorador de Archivos" at bounding box center [25, 195] width 45 height 6
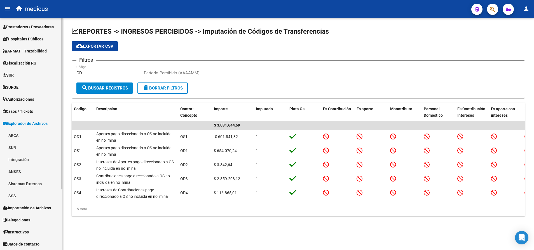
scroll to position [72, 0]
click at [19, 136] on link "ARCA" at bounding box center [31, 135] width 62 height 12
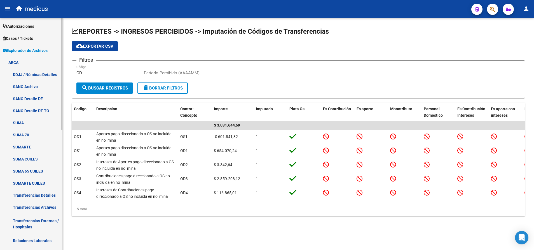
scroll to position [156, 0]
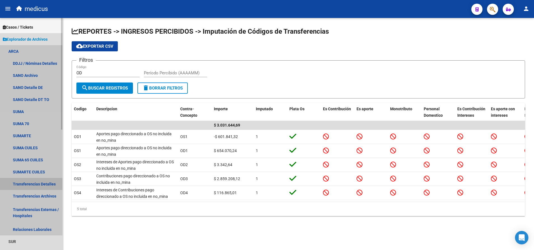
click at [30, 182] on link "Transferencias Detalles" at bounding box center [31, 184] width 62 height 12
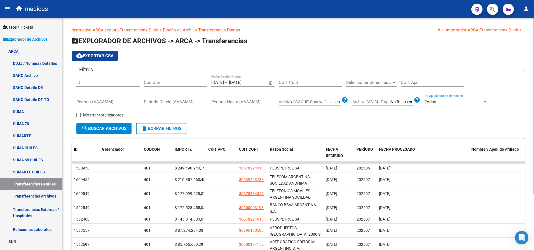
click at [453, 101] on div "Todos" at bounding box center [454, 101] width 58 height 5
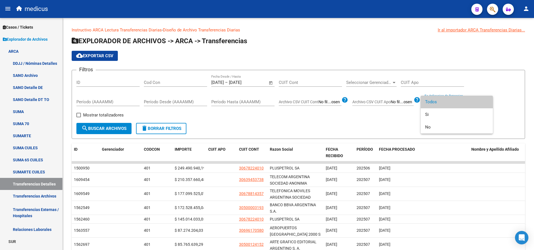
click at [369, 117] on div at bounding box center [267, 125] width 534 height 250
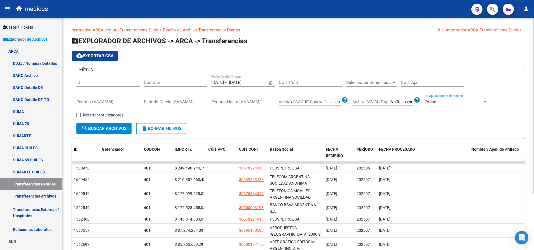
click at [476, 101] on div "Todos" at bounding box center [454, 101] width 58 height 5
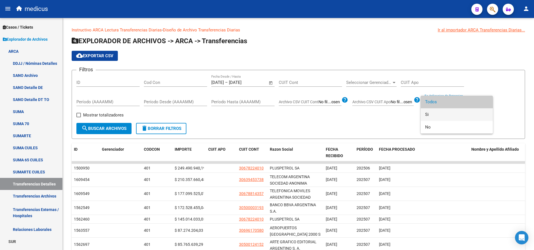
click at [447, 117] on span "Si" at bounding box center [456, 114] width 63 height 13
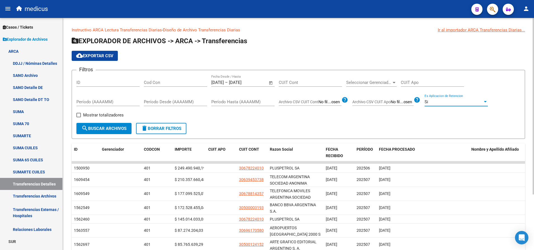
click at [107, 129] on span "search Buscar Archivos" at bounding box center [104, 128] width 45 height 5
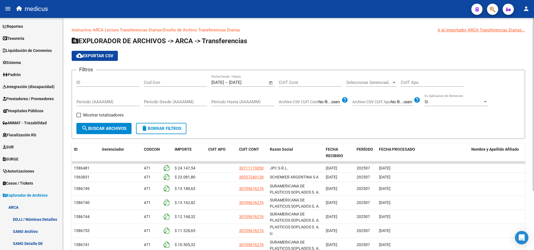
click at [77, 112] on label "Mostrar totalizadores" at bounding box center [99, 114] width 47 height 7
click at [78, 117] on input "Mostrar totalizadores" at bounding box center [78, 117] width 0 height 0
checkbox input "true"
click at [92, 127] on span "search Buscar Archivos" at bounding box center [104, 128] width 45 height 5
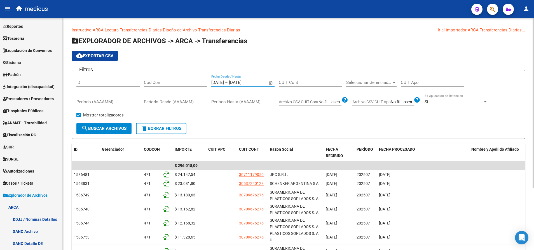
click at [256, 84] on input "[DATE]" at bounding box center [242, 82] width 27 height 5
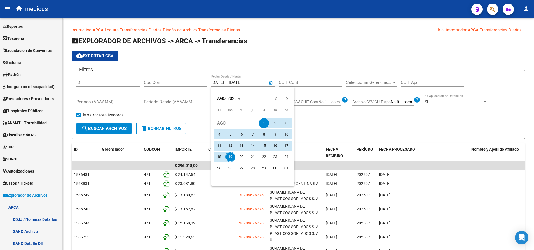
click at [271, 83] on div at bounding box center [267, 125] width 534 height 250
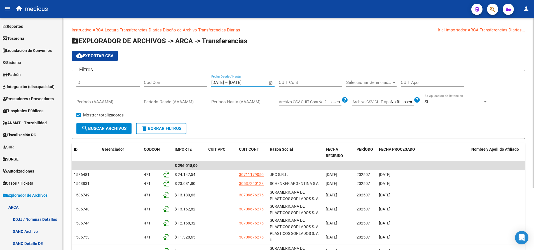
drag, startPoint x: 260, startPoint y: 85, endPoint x: 254, endPoint y: 85, distance: 6.4
click at [260, 85] on div "[DATE] [DATE] – [DATE] [DATE] Fecha Desde / Hasta" at bounding box center [239, 81] width 57 height 12
drag, startPoint x: 254, startPoint y: 85, endPoint x: 217, endPoint y: 87, distance: 37.1
click at [233, 86] on div "[DATE] [DATE] – [DATE] [DATE] Fecha Desde / Hasta" at bounding box center [239, 81] width 57 height 12
click at [219, 81] on input "[DATE]" at bounding box center [217, 82] width 13 height 5
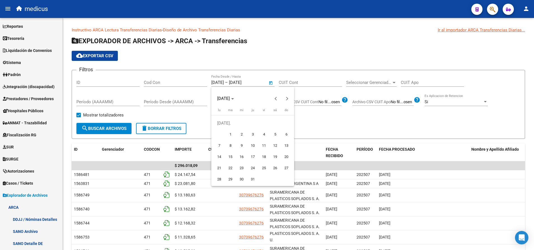
click at [229, 134] on span "1" at bounding box center [230, 134] width 10 height 10
type input "[DATE]"
click at [290, 99] on span "Next month" at bounding box center [287, 98] width 11 height 11
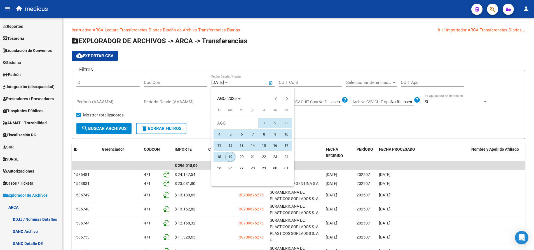
click at [230, 152] on span "19" at bounding box center [230, 157] width 10 height 10
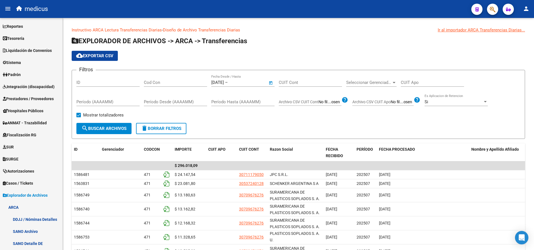
type input "[DATE]"
click at [102, 122] on div "Mostrar totalizadores" at bounding box center [102, 116] width 52 height 11
click at [108, 128] on span "search Buscar Archivos" at bounding box center [104, 128] width 45 height 5
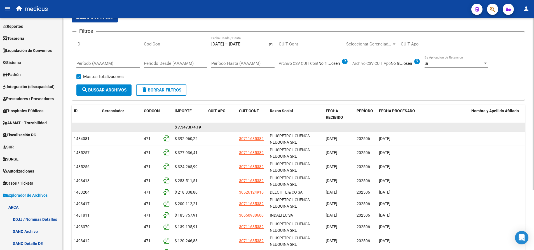
scroll to position [80, 0]
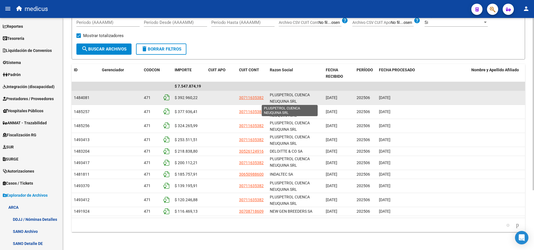
click at [281, 92] on span "PLUSPETROL CUENCA NEUQUINA SRL" at bounding box center [290, 97] width 40 height 11
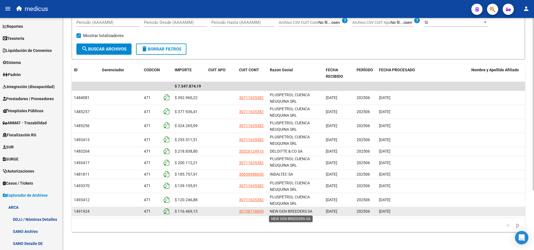
click at [294, 211] on span "NEW GEN BREEDERS SA" at bounding box center [291, 211] width 43 height 4
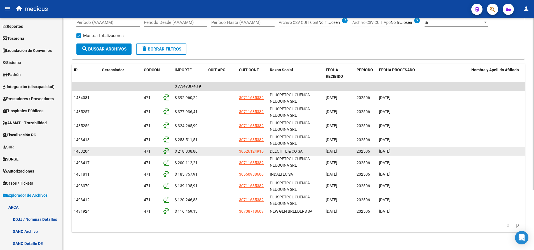
drag, startPoint x: 294, startPoint y: 211, endPoint x: 287, endPoint y: 146, distance: 64.8
click at [283, 174] on span "INDALTEC SA" at bounding box center [281, 174] width 23 height 4
click at [279, 151] on span "DELOITTE & CO SA" at bounding box center [286, 151] width 33 height 4
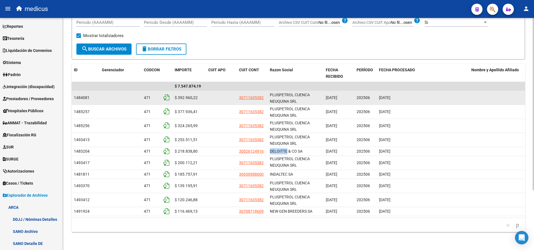
drag, startPoint x: 279, startPoint y: 151, endPoint x: 273, endPoint y: 93, distance: 58.3
click at [281, 93] on span "PLUSPETROL CUENCA NEUQUINA SRL" at bounding box center [290, 97] width 40 height 11
click at [273, 93] on span "PLUSPETROL CUENCA NEUQUINA SRL" at bounding box center [290, 97] width 40 height 11
click at [189, 98] on span "$ 392.960,22" at bounding box center [186, 97] width 23 height 4
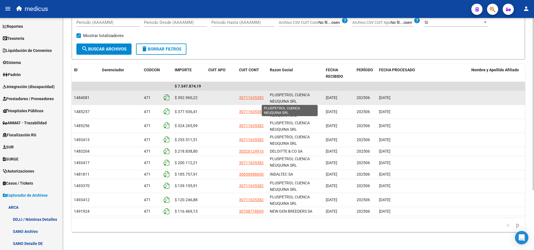
click at [282, 94] on span "PLUSPETROL CUENCA NEUQUINA SRL" at bounding box center [290, 97] width 40 height 11
click at [188, 98] on span "$ 392.960,22" at bounding box center [186, 97] width 23 height 4
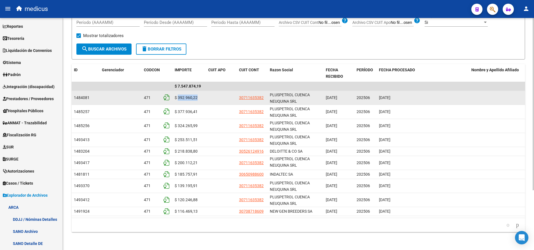
click at [187, 97] on span "$ 392.960,22" at bounding box center [186, 97] width 23 height 4
click at [191, 97] on span "$ 392.960,22" at bounding box center [186, 97] width 23 height 4
click at [185, 96] on span "$ 392.960,22" at bounding box center [186, 97] width 23 height 4
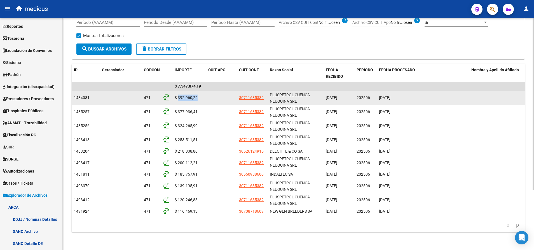
click at [185, 95] on span "$ 392.960,22" at bounding box center [186, 97] width 23 height 4
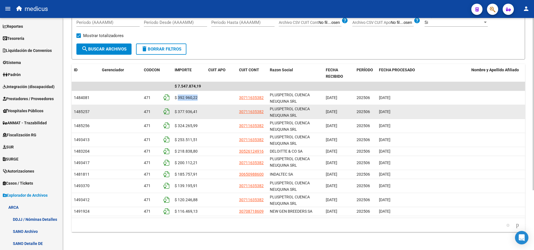
drag, startPoint x: 185, startPoint y: 95, endPoint x: 180, endPoint y: 113, distance: 18.1
click at [180, 113] on span "$ 377.936,41" at bounding box center [186, 111] width 23 height 4
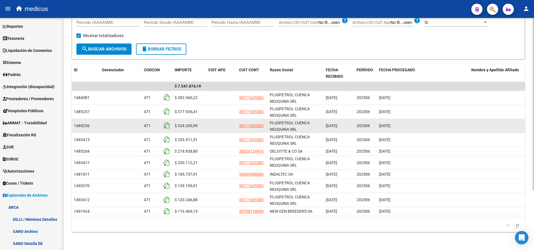
drag, startPoint x: 180, startPoint y: 113, endPoint x: 185, endPoint y: 126, distance: 13.5
click at [185, 126] on span "$ 324.265,99" at bounding box center [186, 125] width 23 height 4
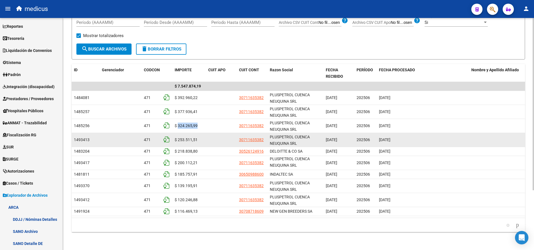
drag, startPoint x: 185, startPoint y: 126, endPoint x: 186, endPoint y: 138, distance: 12.1
click at [186, 138] on span "$ 253.511,51" at bounding box center [186, 139] width 23 height 4
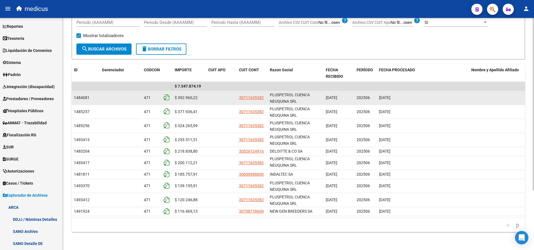
click at [187, 95] on span "$ 392.960,22" at bounding box center [186, 97] width 23 height 4
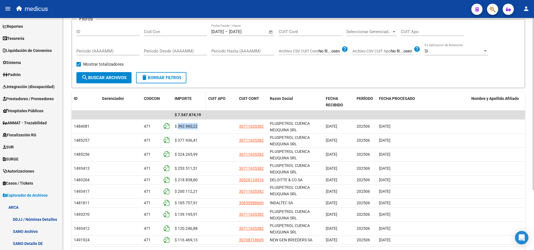
scroll to position [38, 0]
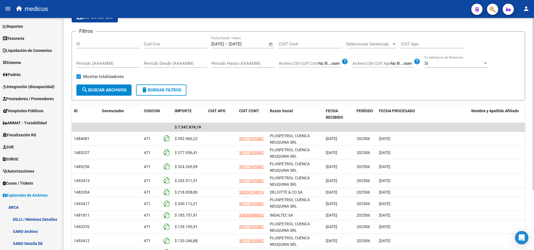
click at [224, 38] on div "[DATE] [DATE] – [DATE] [DATE] Fecha Desde / Hasta" at bounding box center [239, 42] width 57 height 12
click at [271, 45] on span "Open calendar" at bounding box center [270, 44] width 13 height 13
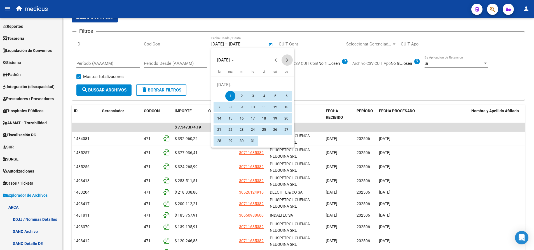
click at [288, 61] on button "Next month" at bounding box center [287, 59] width 11 height 11
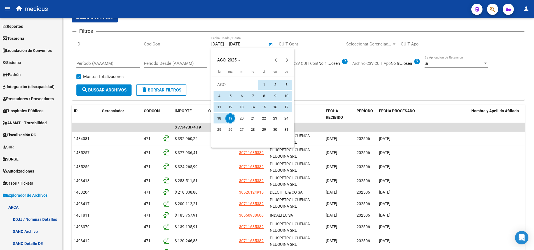
click at [264, 84] on span "1" at bounding box center [264, 85] width 10 height 10
type input "[DATE]"
click at [230, 117] on span "19" at bounding box center [230, 118] width 10 height 10
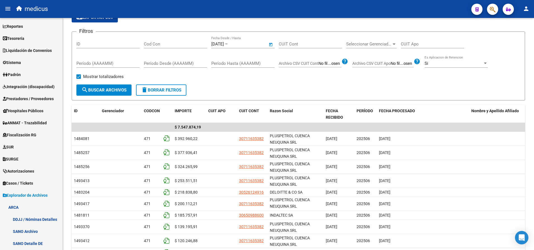
type input "[DATE]"
click at [110, 92] on span "search Buscar Archivos" at bounding box center [104, 89] width 45 height 5
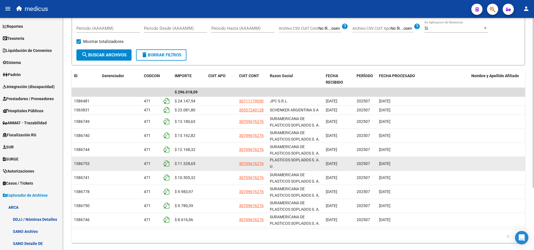
scroll to position [80, 0]
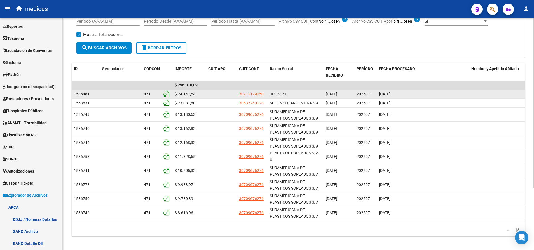
click at [363, 93] on span "202507" at bounding box center [363, 94] width 13 height 4
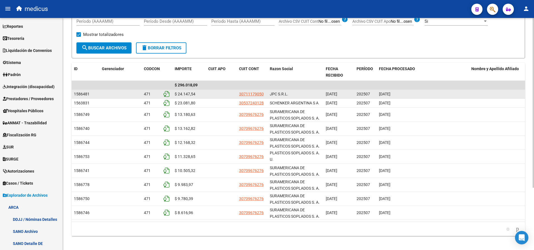
click at [189, 92] on span "$ 24.147,54" at bounding box center [185, 94] width 21 height 4
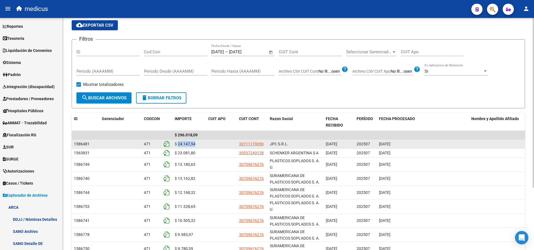
scroll to position [43, 0]
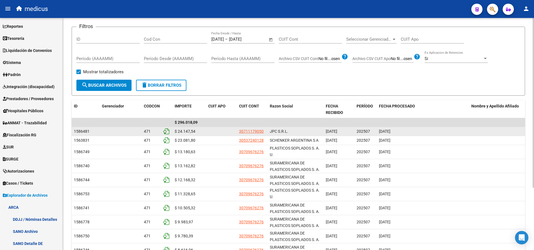
click at [141, 130] on datatable-body-cell at bounding box center [121, 131] width 42 height 9
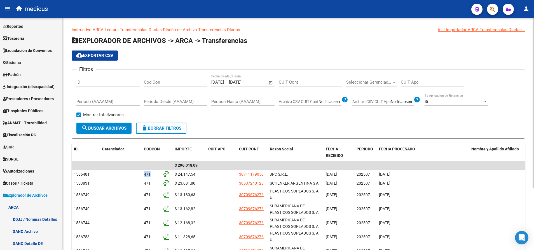
scroll to position [0, 0]
